Goal: Transaction & Acquisition: Book appointment/travel/reservation

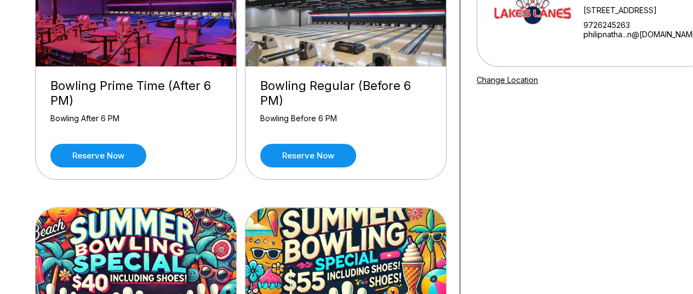
scroll to position [152, 0]
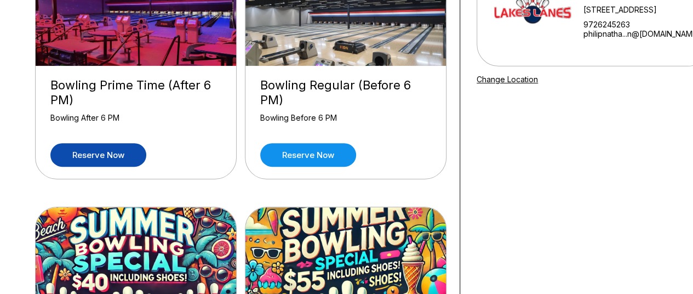
click at [117, 150] on link "Reserve now" at bounding box center [98, 155] width 96 height 24
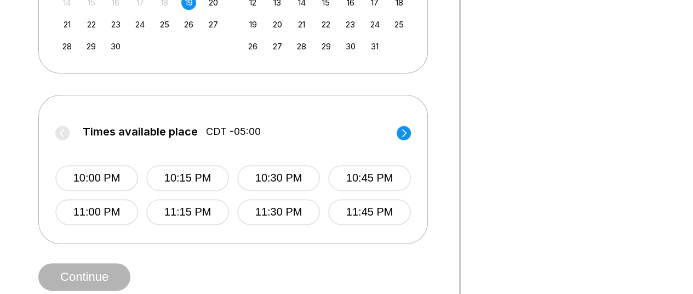
scroll to position [364, 0]
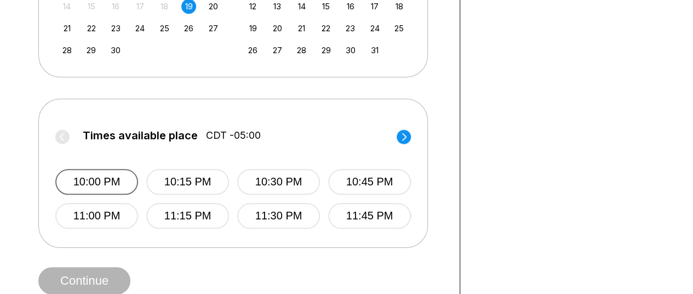
click at [96, 175] on button "10:00 PM" at bounding box center [96, 182] width 83 height 26
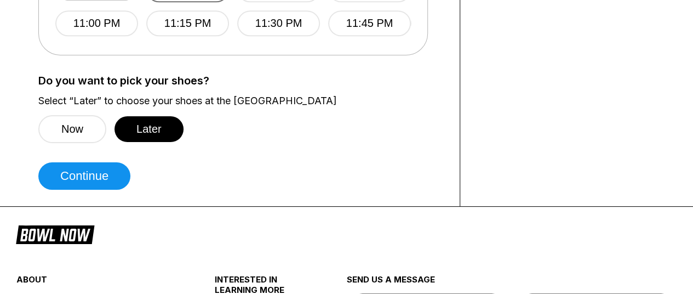
scroll to position [557, 0]
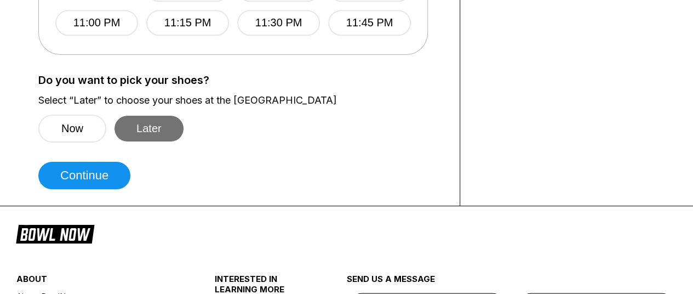
click at [168, 127] on button "Later" at bounding box center [149, 129] width 69 height 26
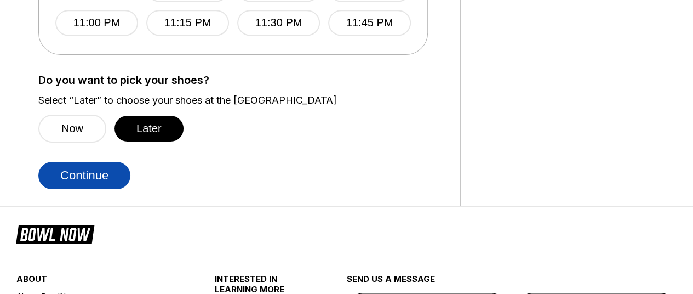
click at [106, 162] on button "Continue" at bounding box center [84, 175] width 92 height 27
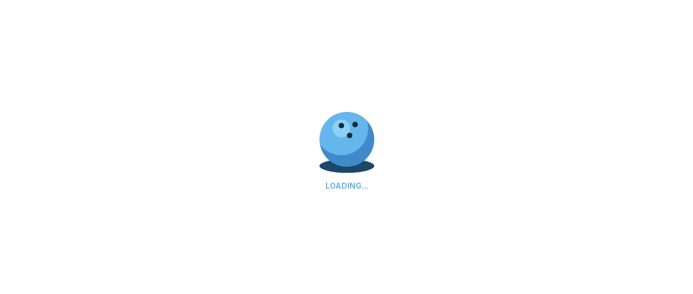
scroll to position [593, 0]
select select "**"
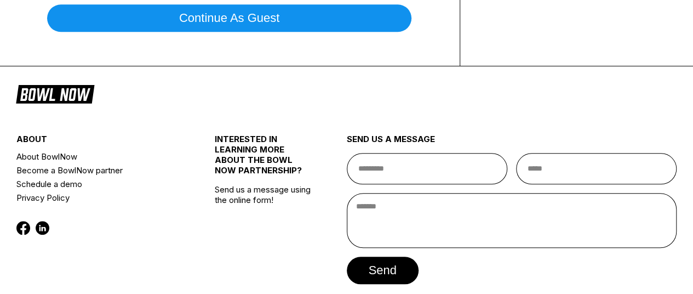
scroll to position [468, 0]
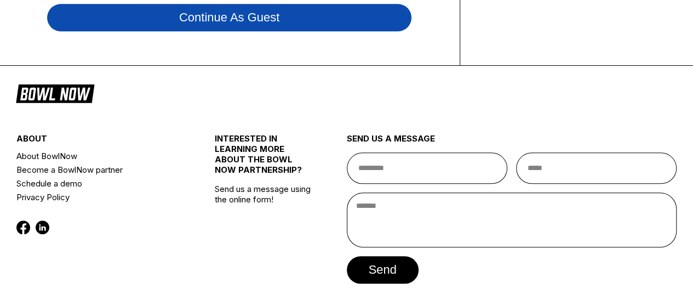
click at [316, 23] on button "Continue as guest" at bounding box center [229, 17] width 365 height 27
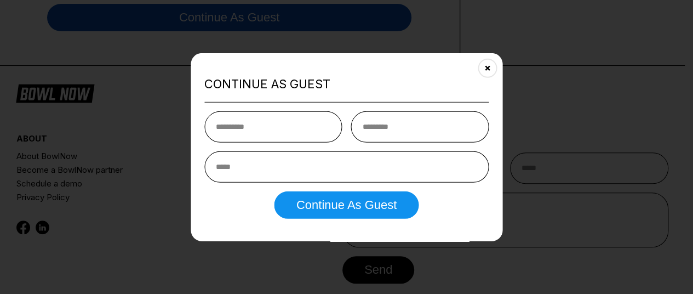
scroll to position [204, 0]
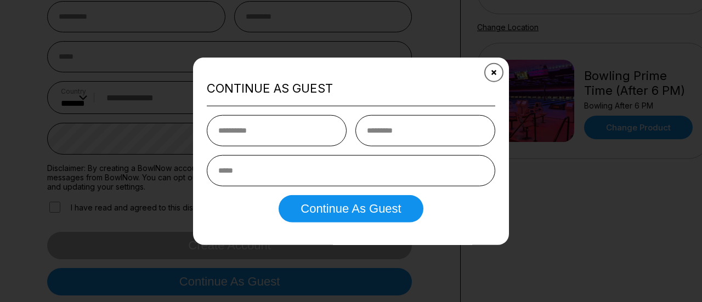
click at [494, 74] on icon "Close" at bounding box center [494, 72] width 9 height 9
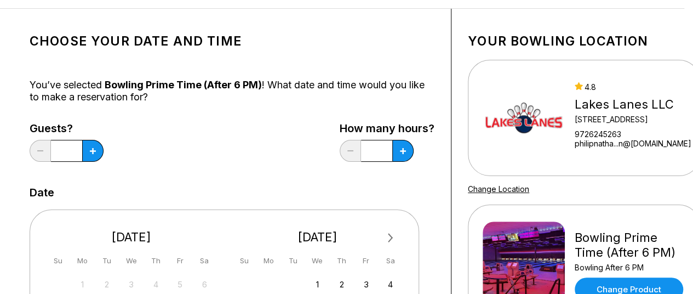
scroll to position [42, 9]
